Goal: Information Seeking & Learning: Learn about a topic

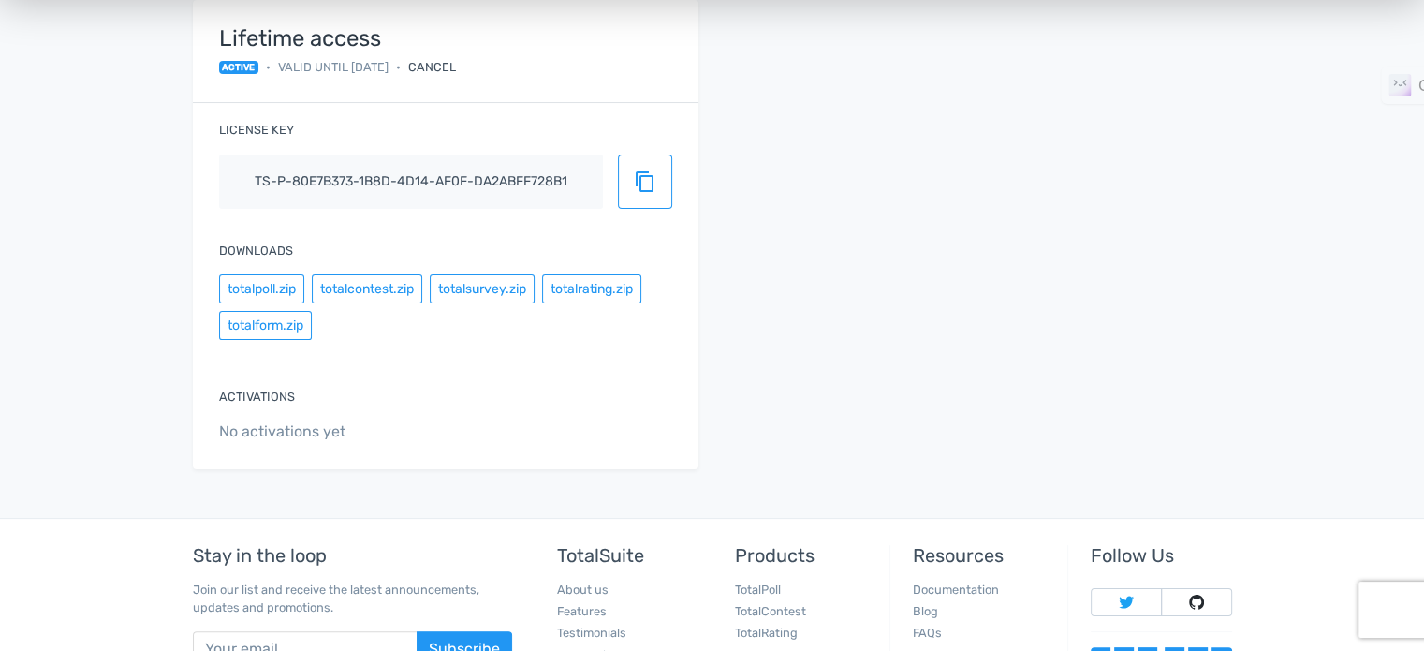
scroll to position [281, 0]
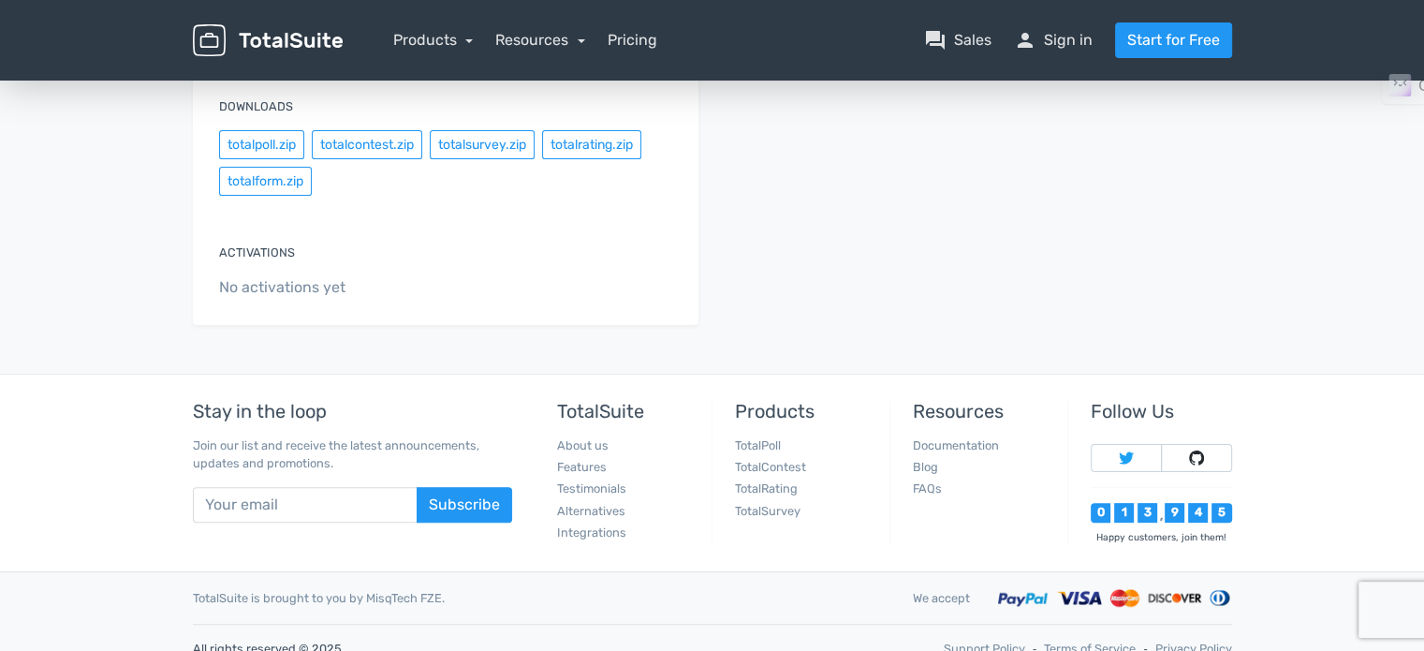
scroll to position [433, 0]
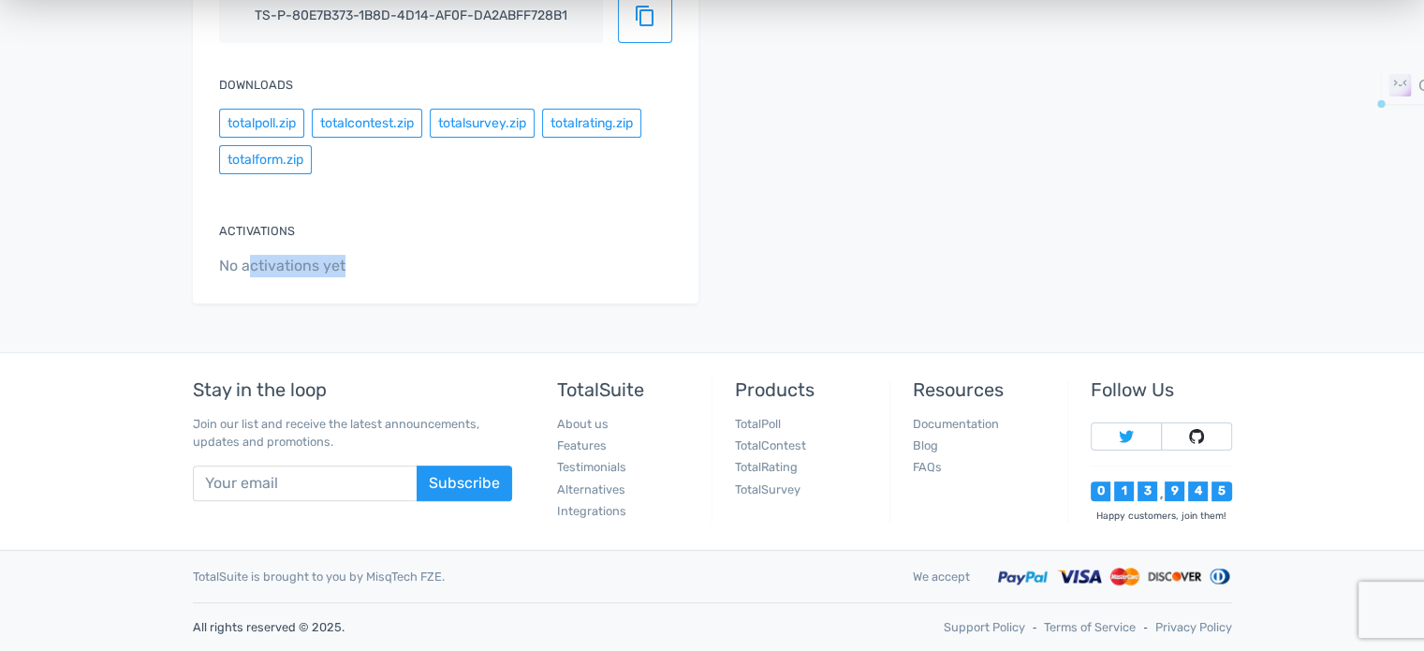
drag, startPoint x: 247, startPoint y: 269, endPoint x: 447, endPoint y: 265, distance: 199.5
click at [447, 265] on span "No activations yet" at bounding box center [445, 266] width 453 height 22
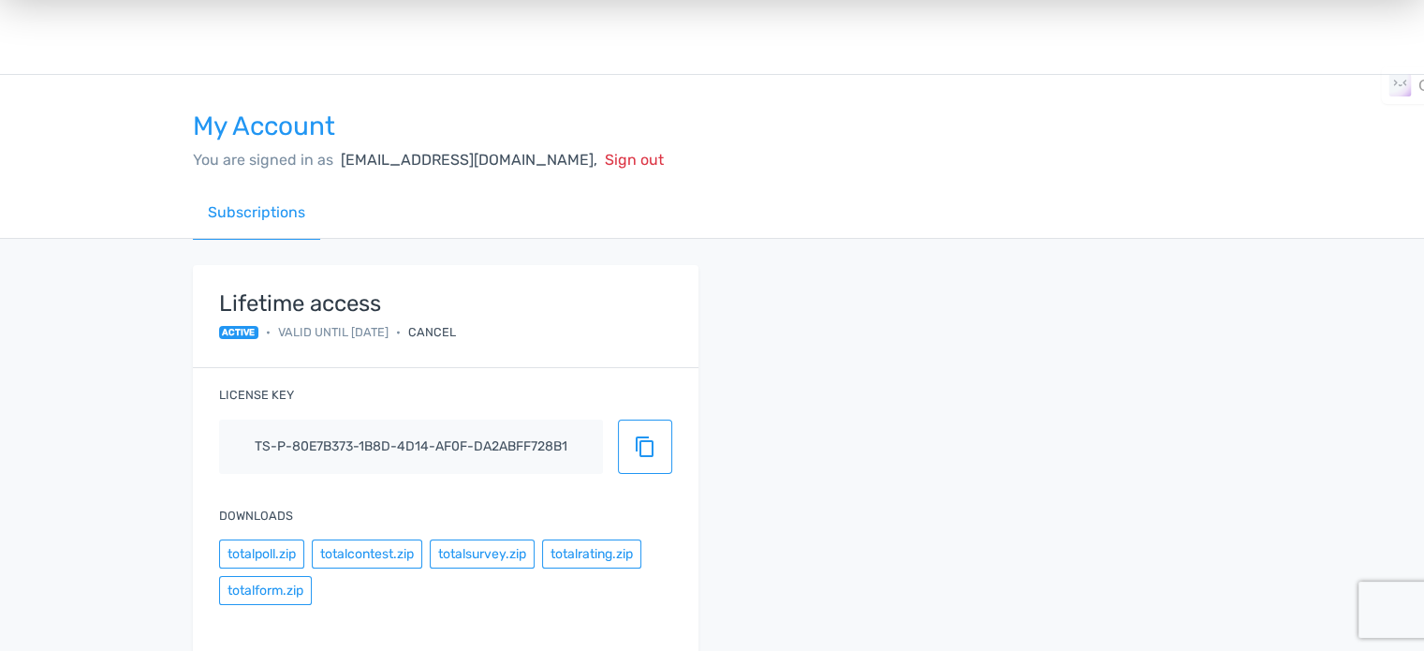
scroll to position [0, 0]
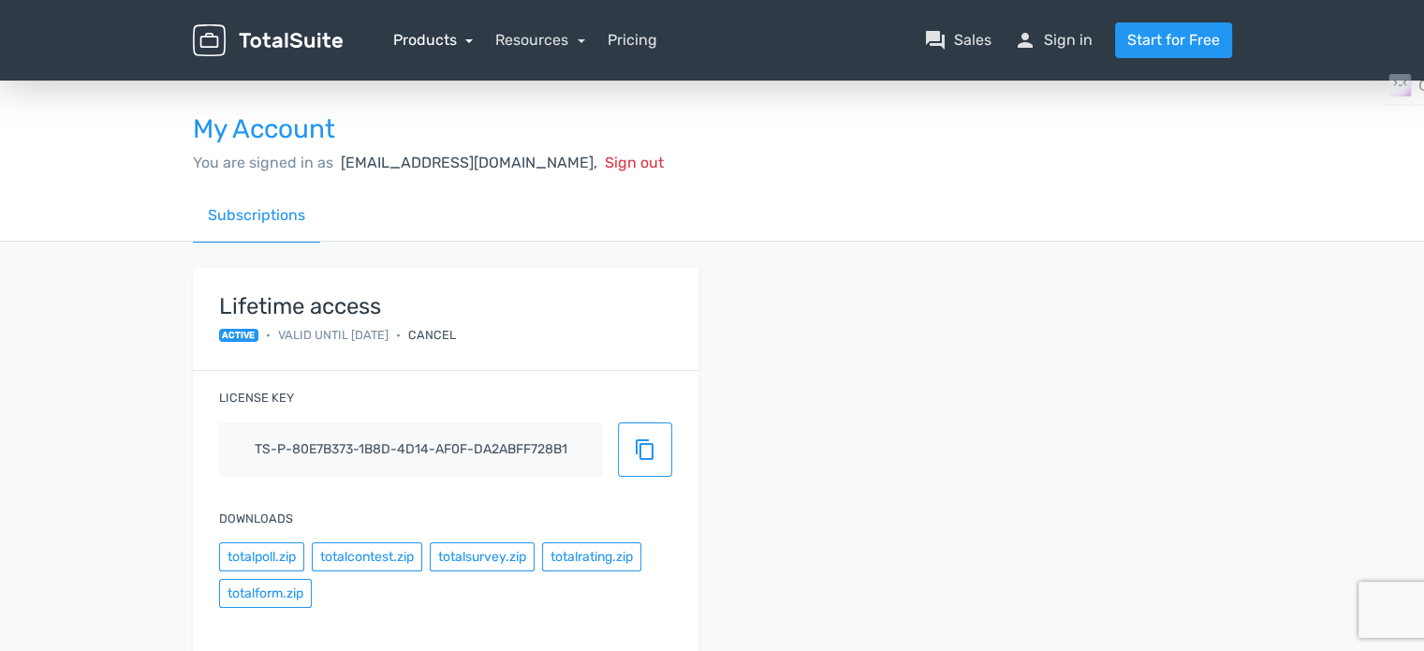
click at [451, 37] on link "Products" at bounding box center [433, 40] width 81 height 18
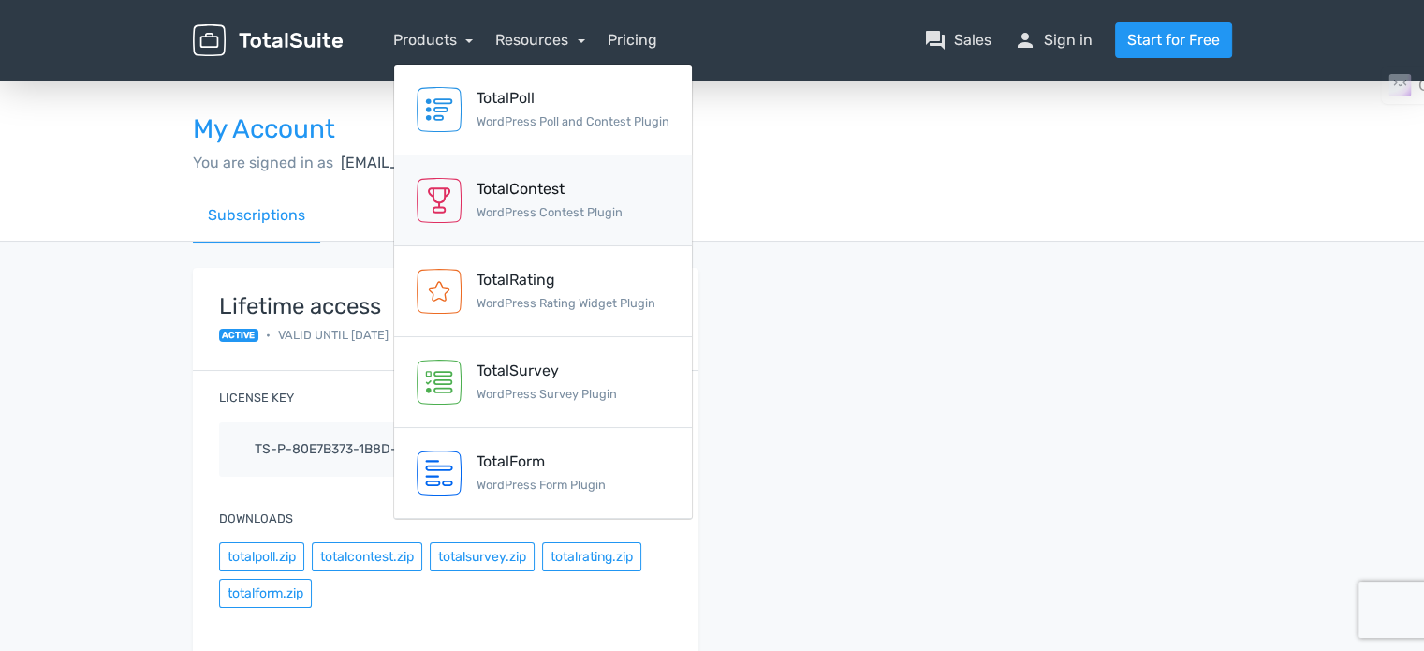
click at [487, 193] on div "TotalContest" at bounding box center [550, 189] width 146 height 22
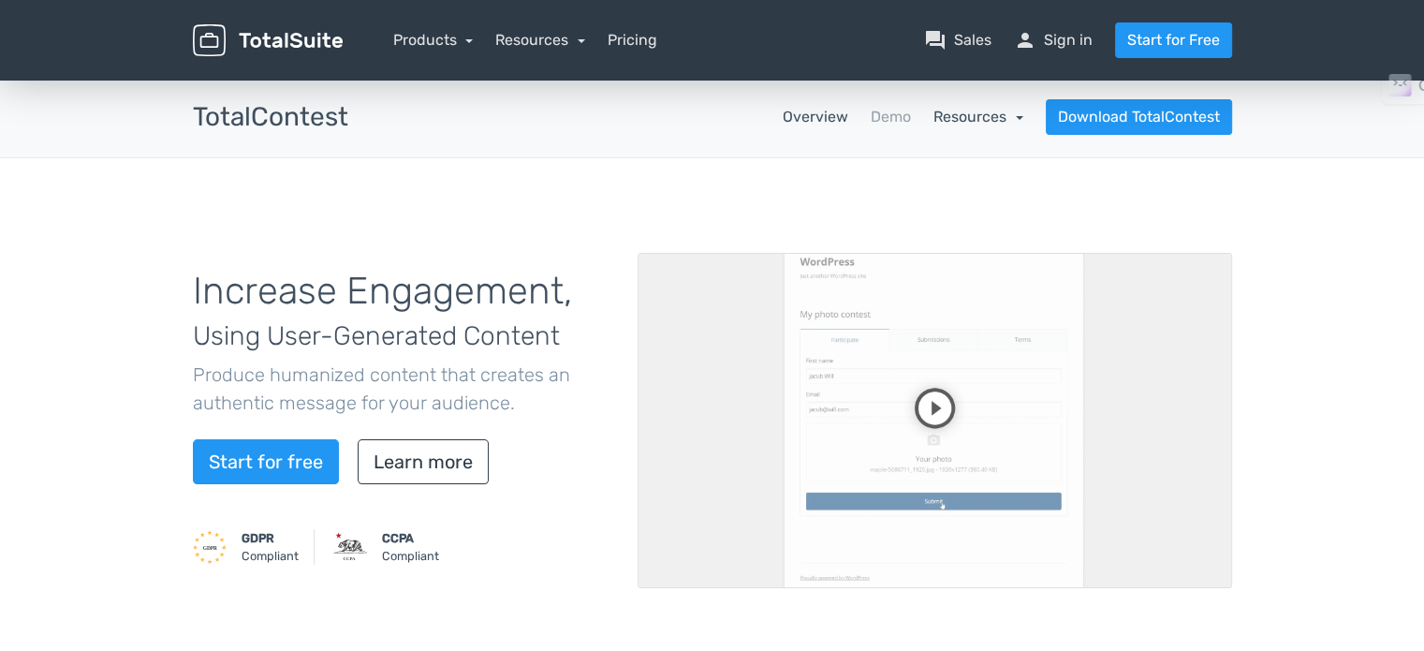
click at [975, 113] on link "Resources" at bounding box center [978, 117] width 90 height 18
click at [952, 216] on link "article Changelog" at bounding box center [936, 221] width 176 height 53
